Goal: Task Accomplishment & Management: Manage account settings

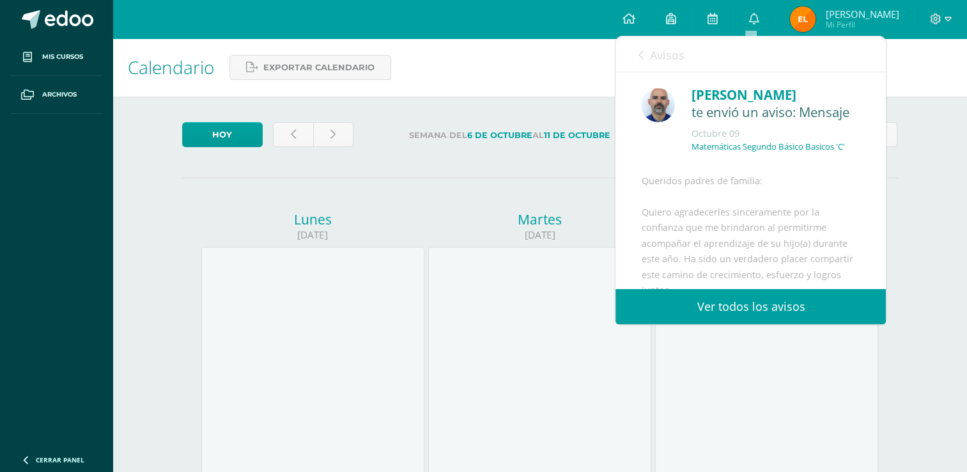
scroll to position [125, 0]
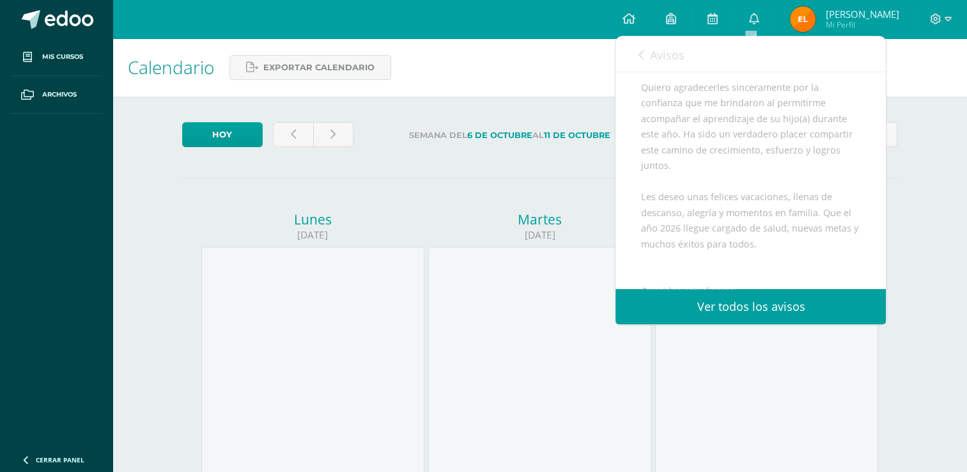
click at [749, 311] on link "Ver todos los avisos" at bounding box center [751, 306] width 270 height 35
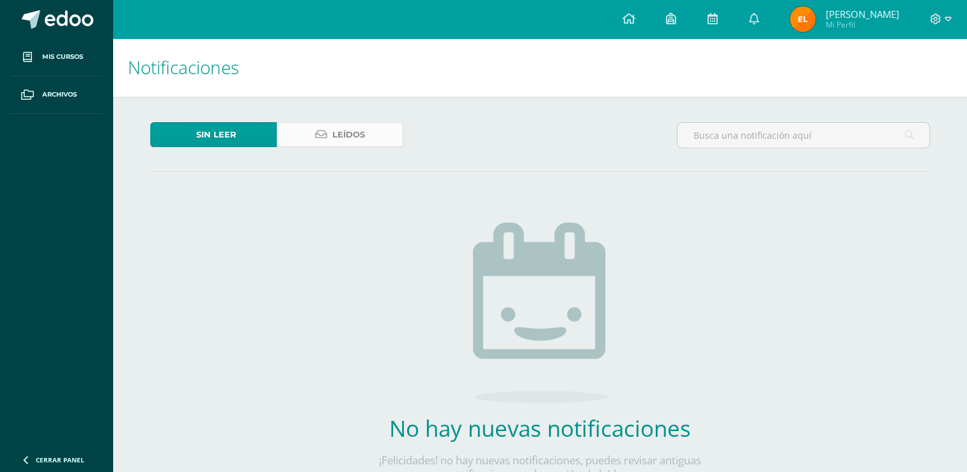
click at [316, 137] on icon at bounding box center [321, 134] width 12 height 11
